Goal: Consume media (video, audio): Consume media (video, audio)

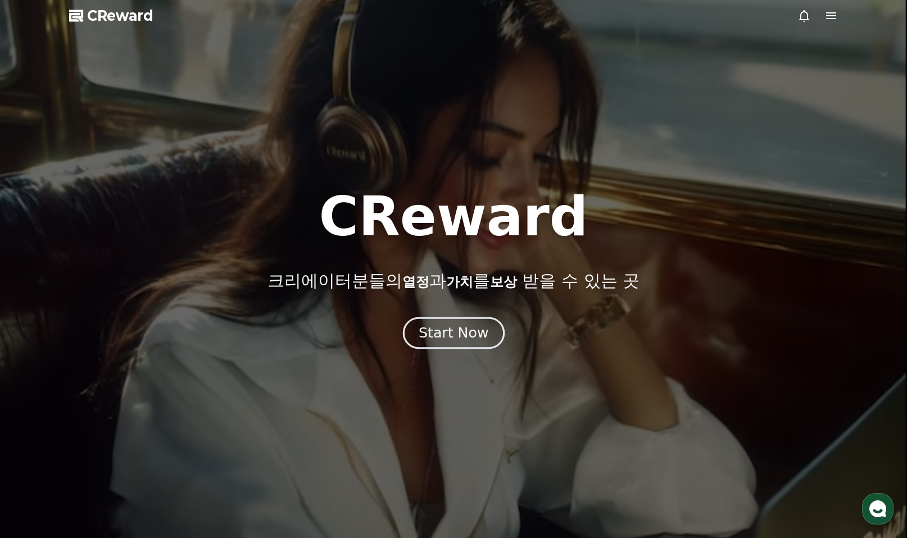
click at [458, 320] on button "Start Now" at bounding box center [453, 333] width 102 height 32
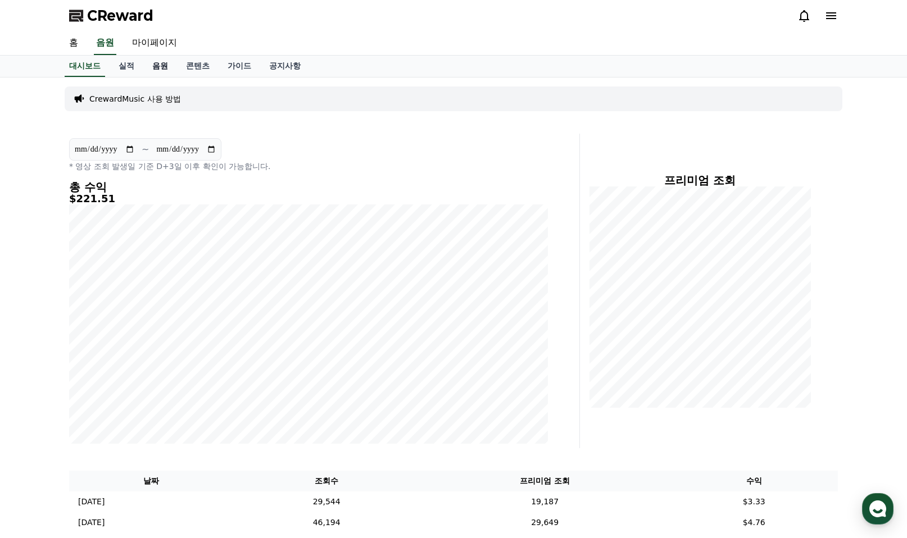
click at [162, 62] on link "음원" at bounding box center [160, 66] width 34 height 21
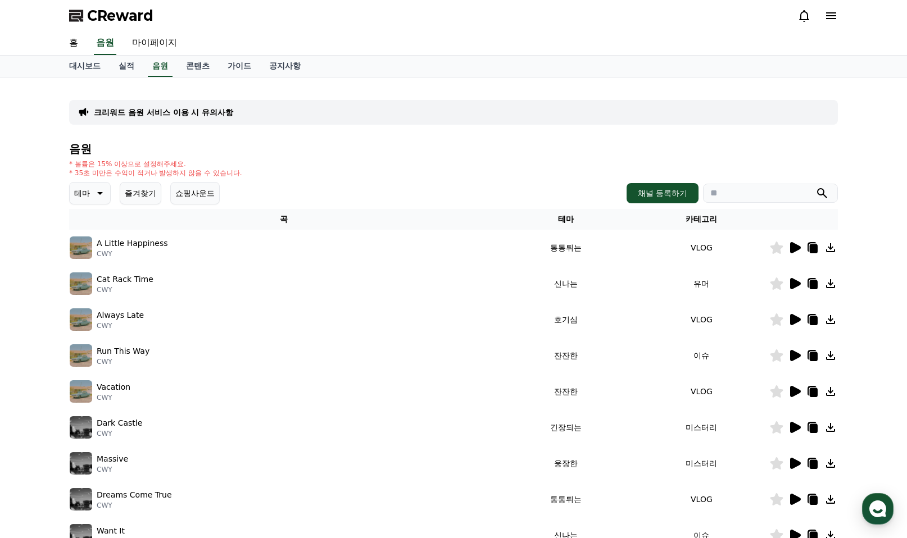
click at [185, 195] on button "쇼핑사운드" at bounding box center [194, 193] width 49 height 22
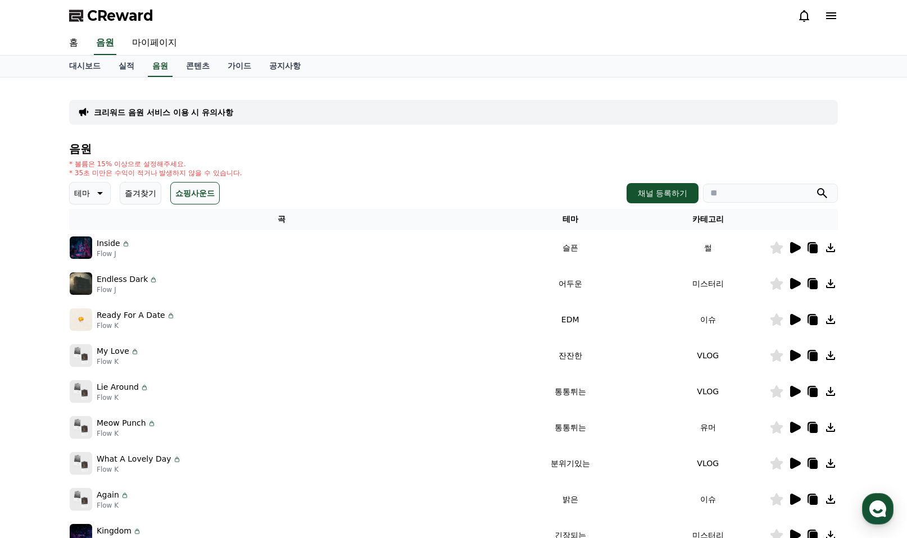
click at [99, 194] on icon at bounding box center [98, 193] width 13 height 13
click at [90, 236] on button "잔잔한" at bounding box center [87, 239] width 33 height 25
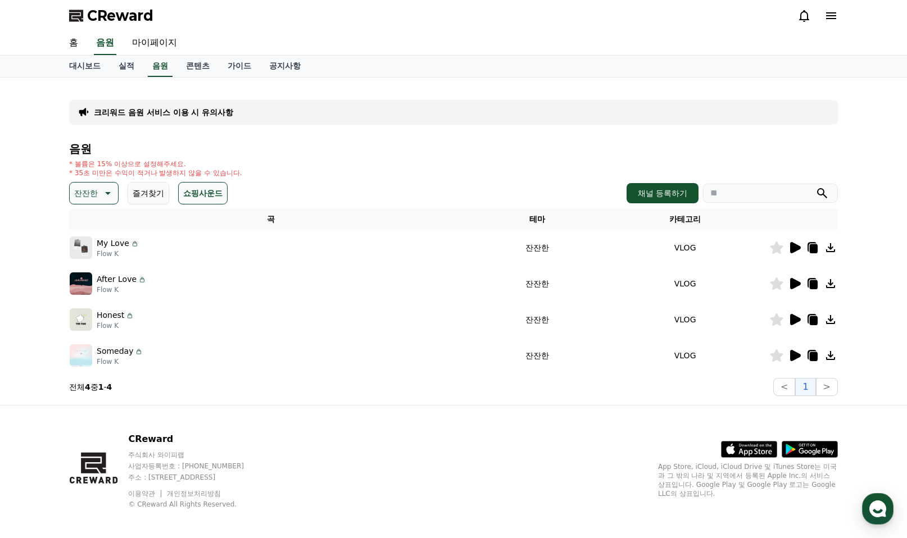
click at [796, 247] on icon at bounding box center [795, 247] width 11 height 11
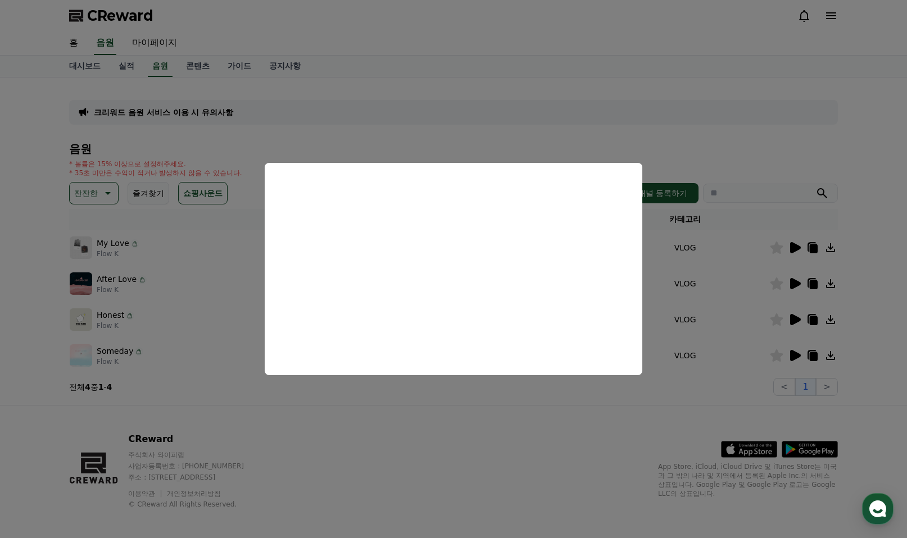
click at [800, 283] on button "close modal" at bounding box center [453, 269] width 907 height 538
click at [797, 281] on icon at bounding box center [795, 283] width 11 height 11
click at [794, 319] on button "close modal" at bounding box center [453, 269] width 907 height 538
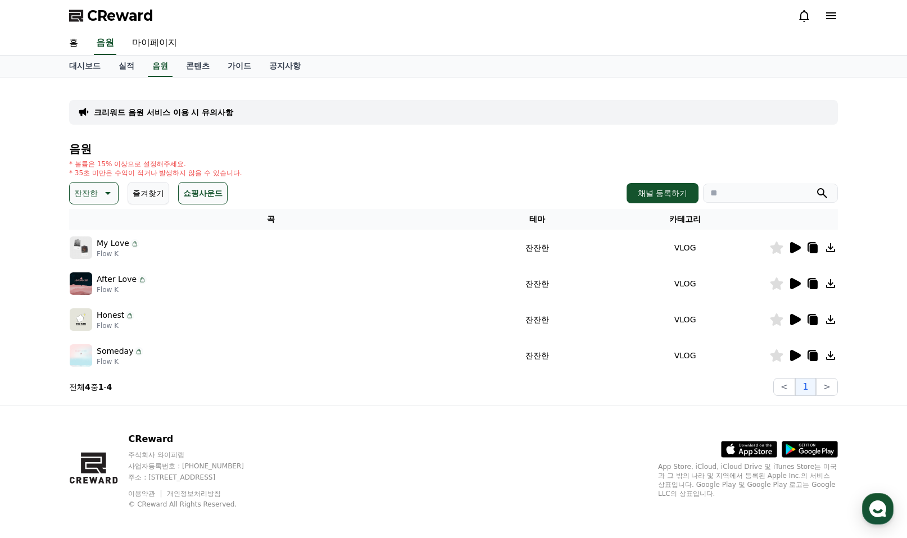
click at [793, 319] on icon at bounding box center [795, 319] width 11 height 11
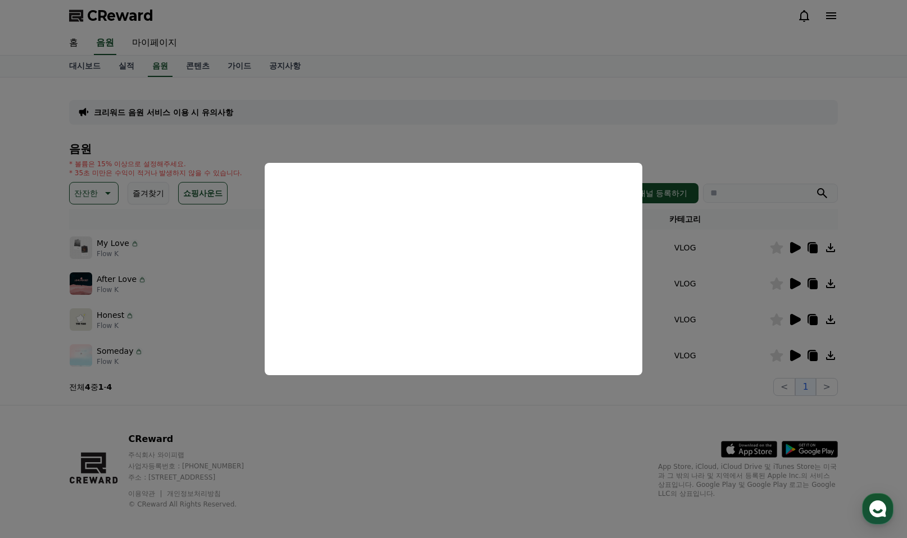
click at [792, 356] on button "close modal" at bounding box center [453, 269] width 907 height 538
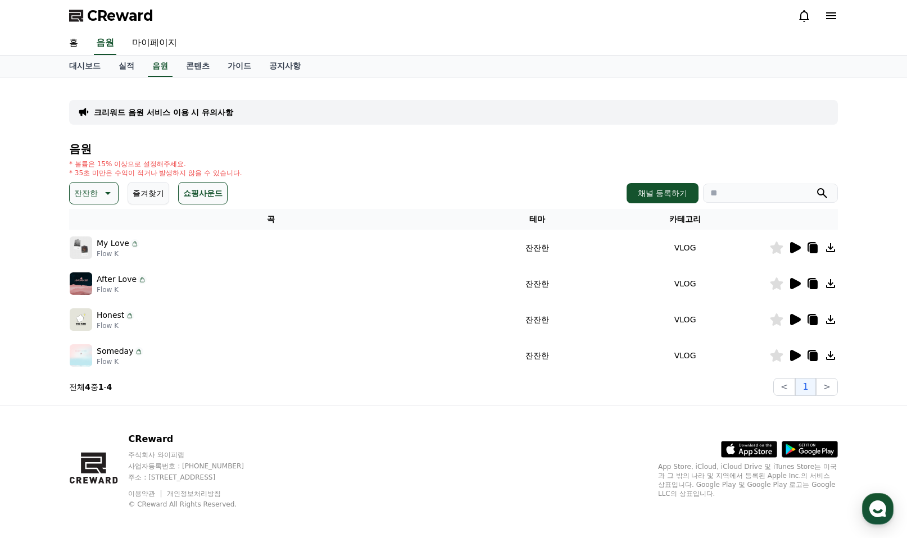
click at [800, 355] on icon at bounding box center [795, 355] width 11 height 11
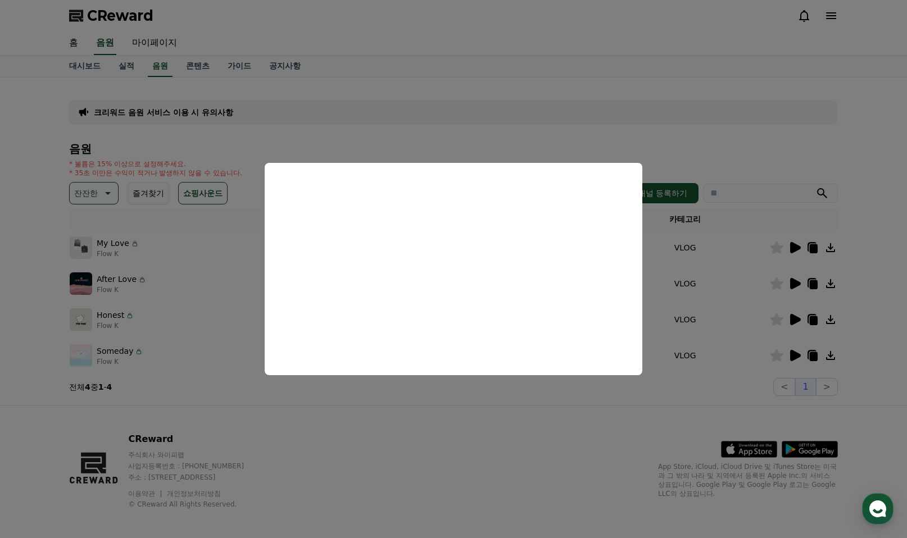
click at [440, 446] on button "close modal" at bounding box center [453, 269] width 907 height 538
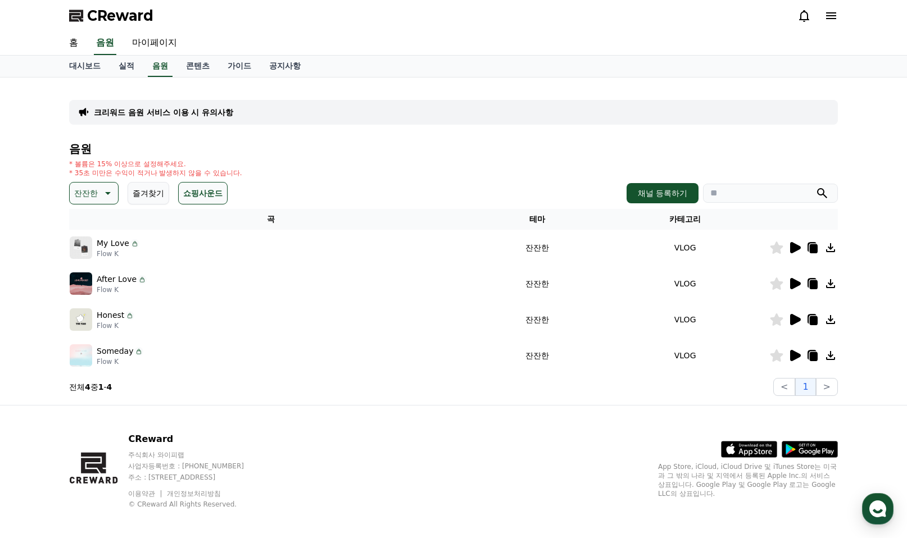
click at [774, 360] on icon at bounding box center [776, 355] width 13 height 12
click at [28, 370] on div "크리워드 음원 서비스 이용 시 유의사항 음원 * 볼륨은 15% 이상으로 설정해주세요. * 35초 미만은 수익이 적거나 발생하지 않을 수 있습니…" at bounding box center [453, 242] width 907 height 328
click at [810, 356] on icon at bounding box center [814, 356] width 8 height 9
